Goal: Task Accomplishment & Management: Complete application form

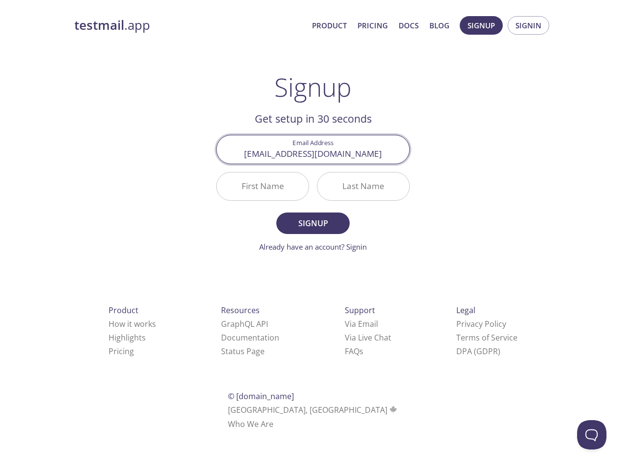
click at [313, 198] on div "Last Name" at bounding box center [363, 186] width 101 height 37
click at [481, 25] on span "Signup" at bounding box center [480, 25] width 27 height 13
click at [528, 25] on span "Signin" at bounding box center [528, 25] width 26 height 13
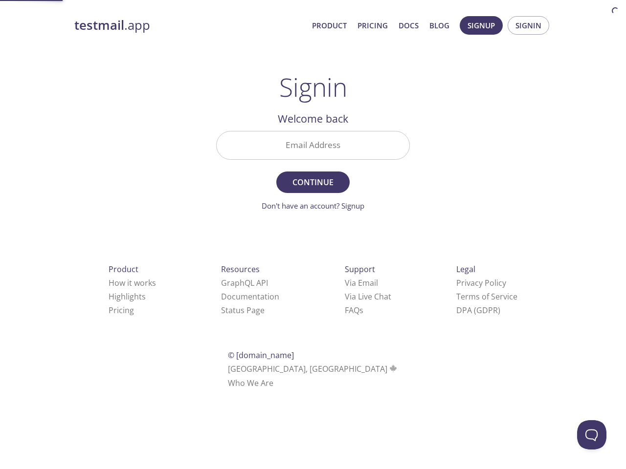
click at [313, 149] on input "Email Address" at bounding box center [313, 146] width 193 height 28
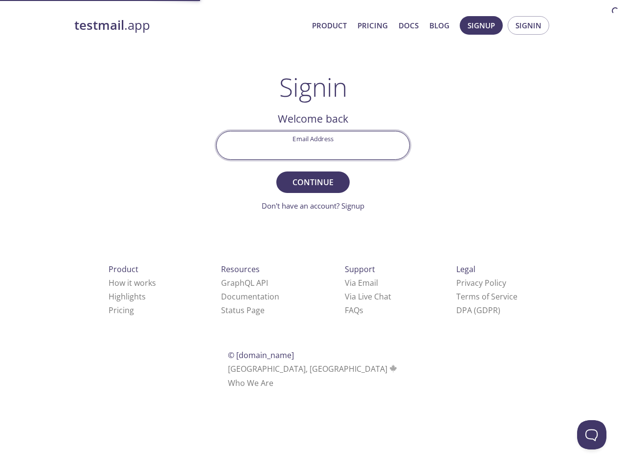
click at [263, 186] on form "Email Address Continue Don't have an account? Signup" at bounding box center [313, 171] width 194 height 81
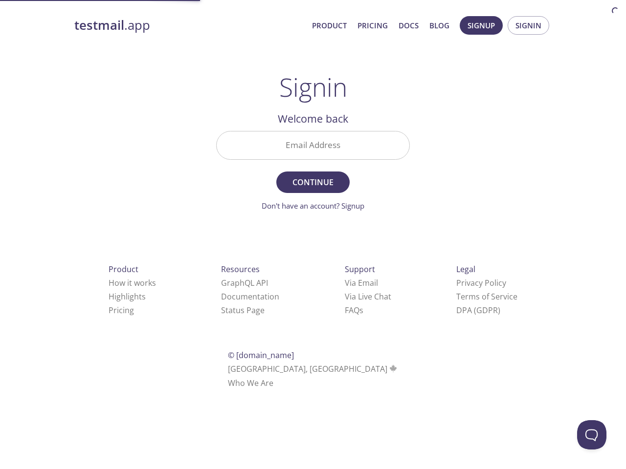
click at [363, 186] on form "Email Address Continue Don't have an account? Signup" at bounding box center [313, 171] width 194 height 81
click at [329, 324] on div "Support Via Email Via Live Chat FAQ s" at bounding box center [368, 290] width 78 height 86
